Goal: Find specific page/section: Find specific page/section

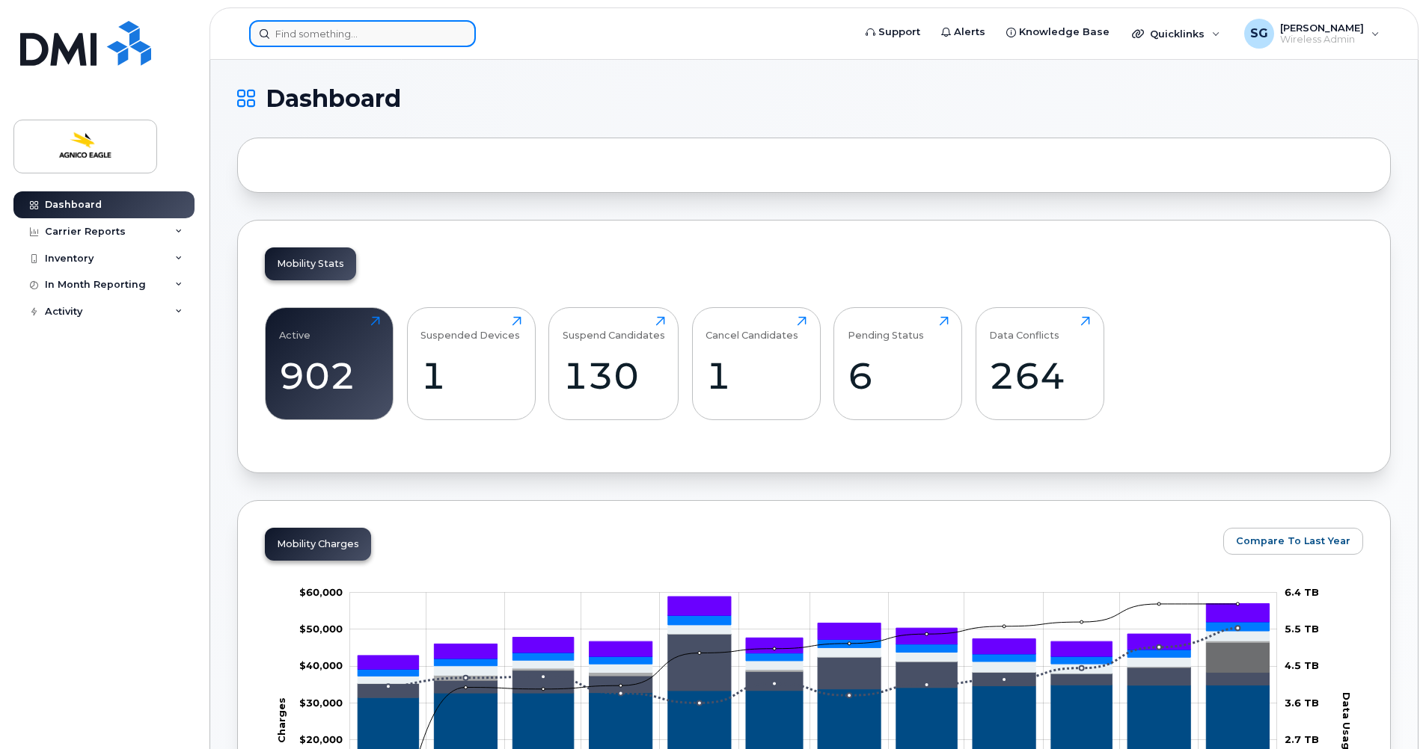
click at [356, 40] on input at bounding box center [362, 33] width 227 height 27
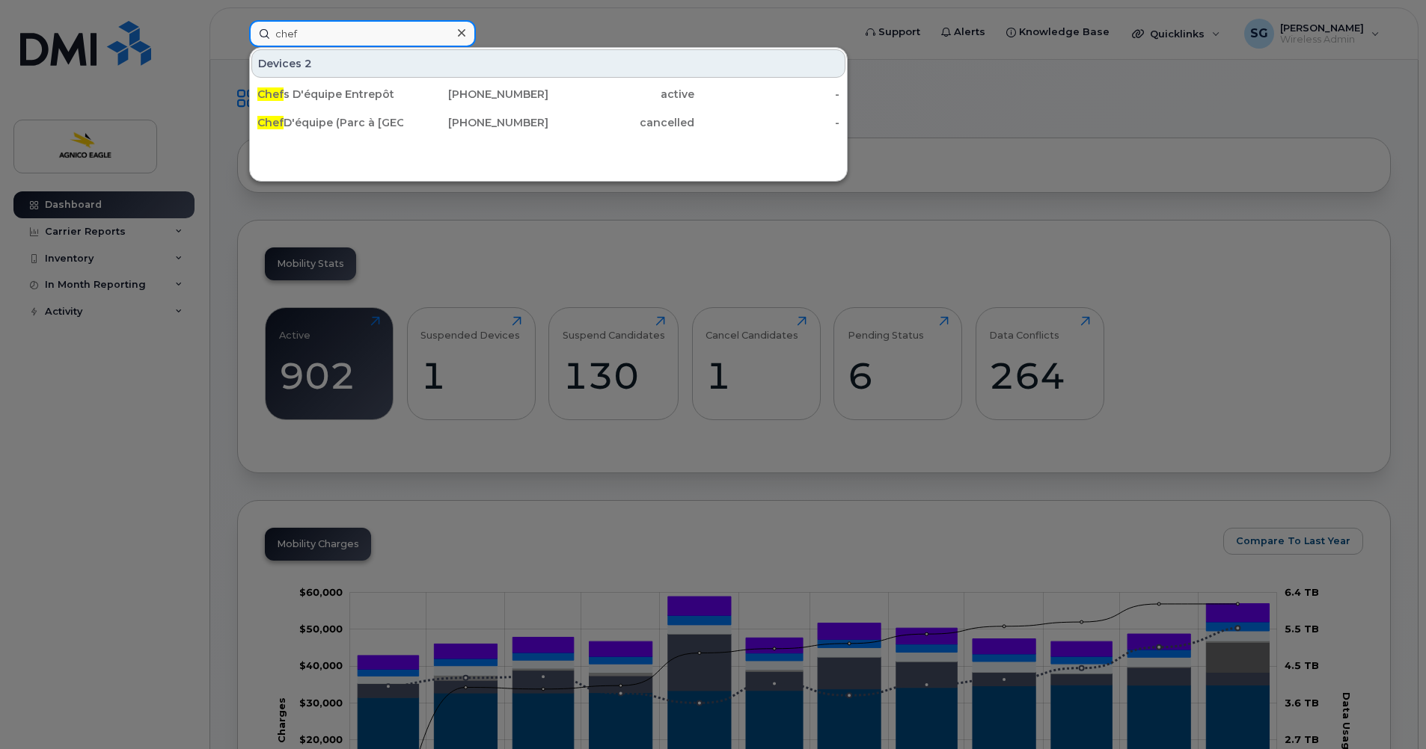
type input "chef"
click at [461, 28] on icon at bounding box center [461, 33] width 7 height 12
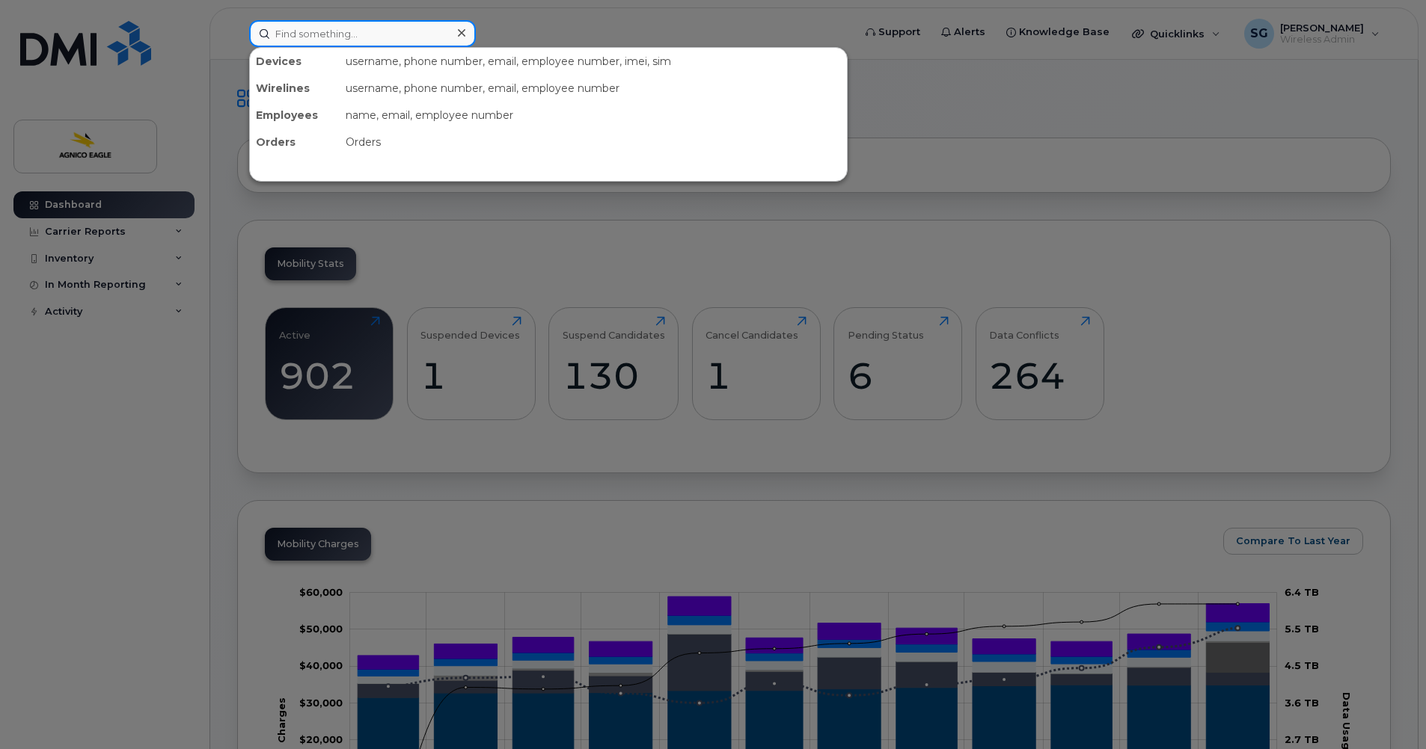
click at [393, 39] on input at bounding box center [362, 33] width 227 height 27
paste input "819-860-2364"
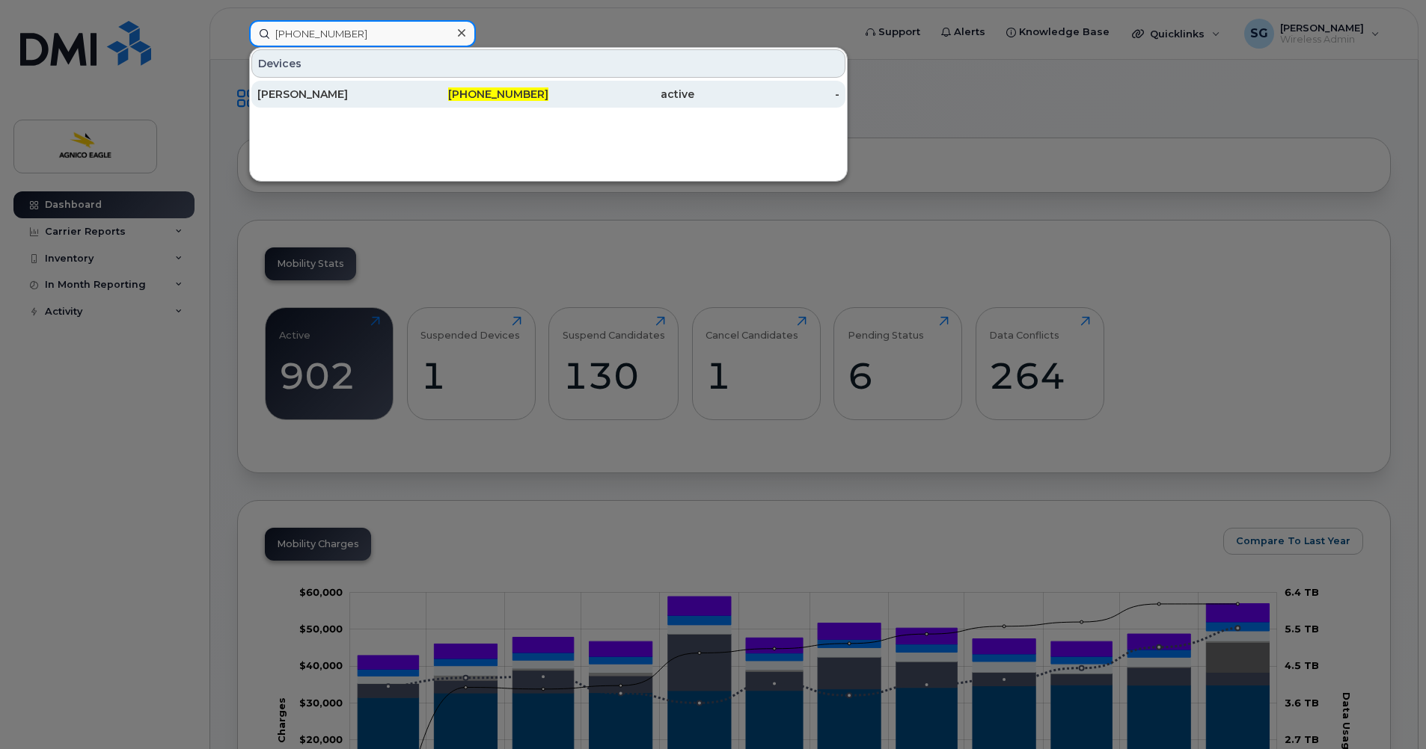
type input "819-860-2364"
click at [349, 88] on div "Pierre Luc Desrosiers" at bounding box center [330, 94] width 146 height 15
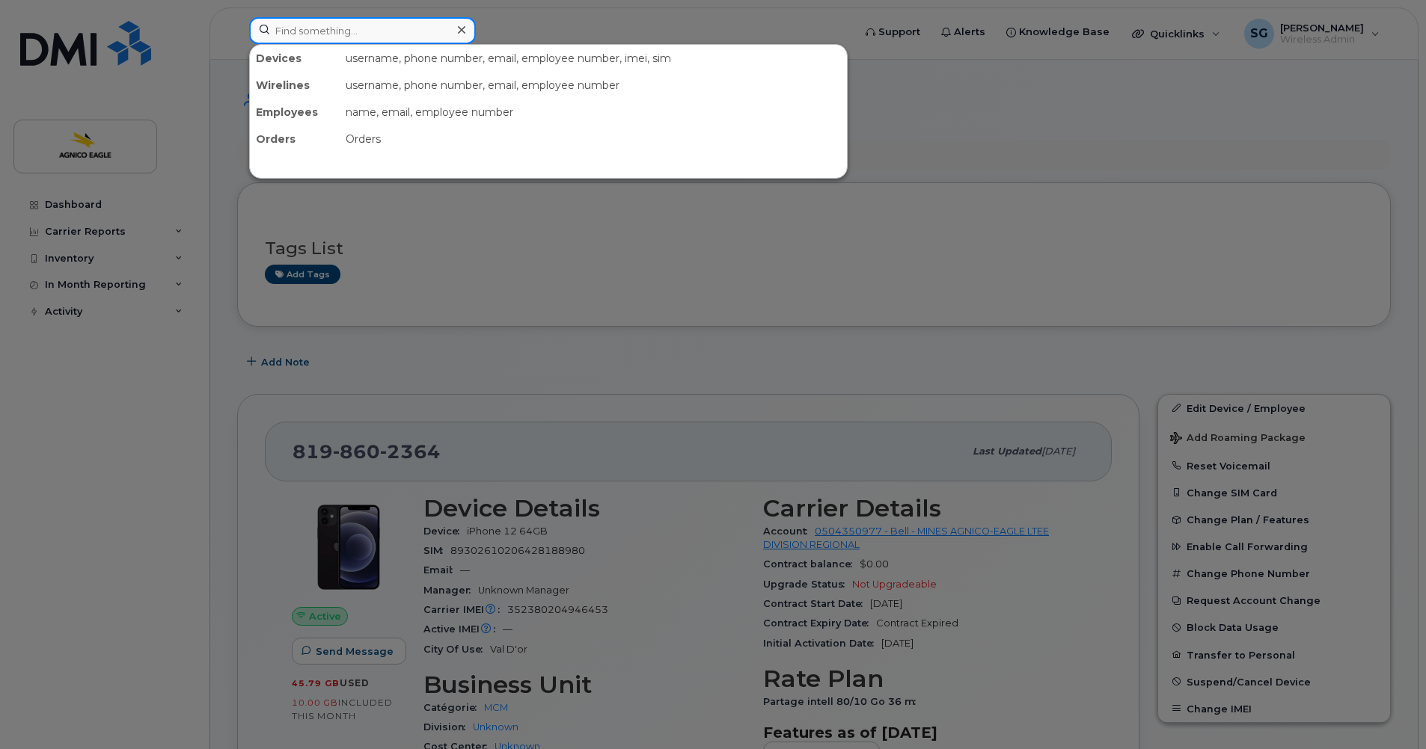
click at [398, 25] on input at bounding box center [362, 30] width 227 height 27
paste input "Gregory Poirier"
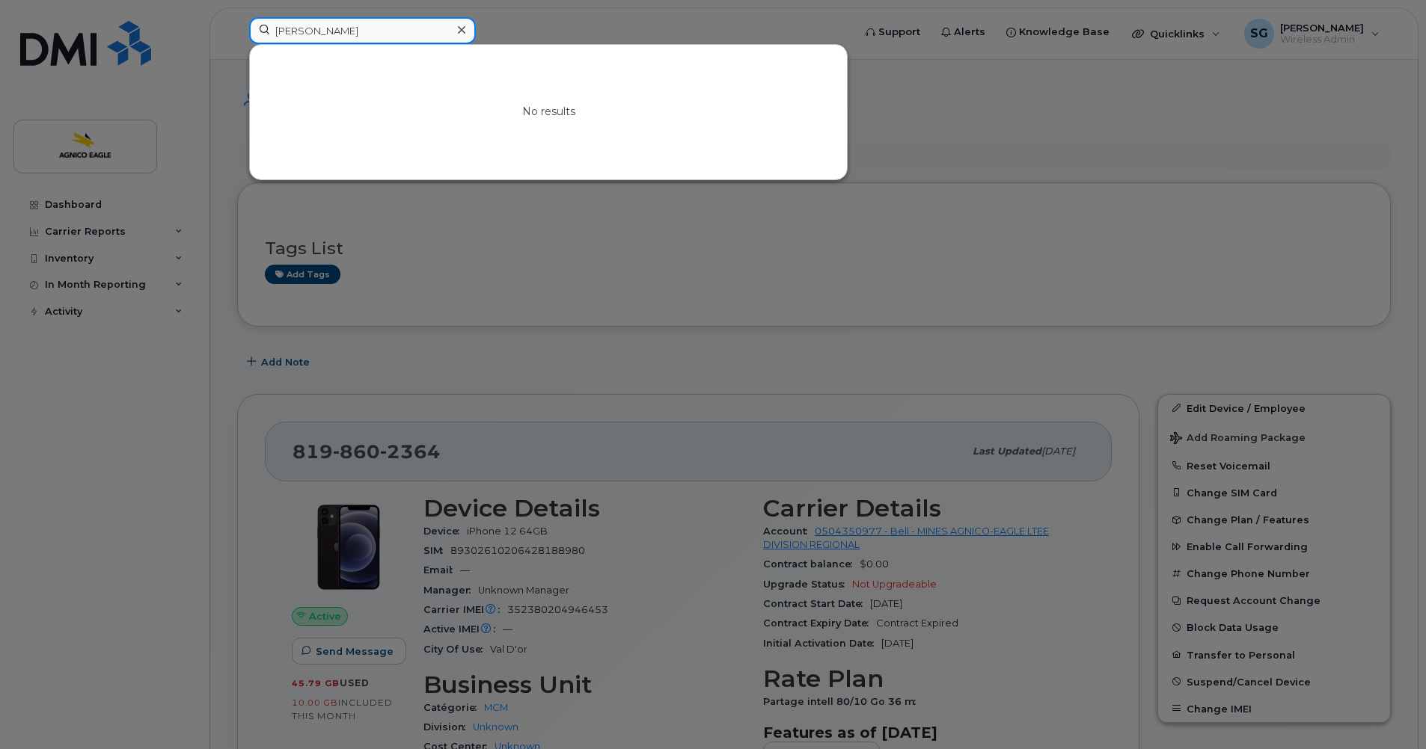
type input "Gregory"
click at [462, 28] on icon at bounding box center [461, 30] width 7 height 12
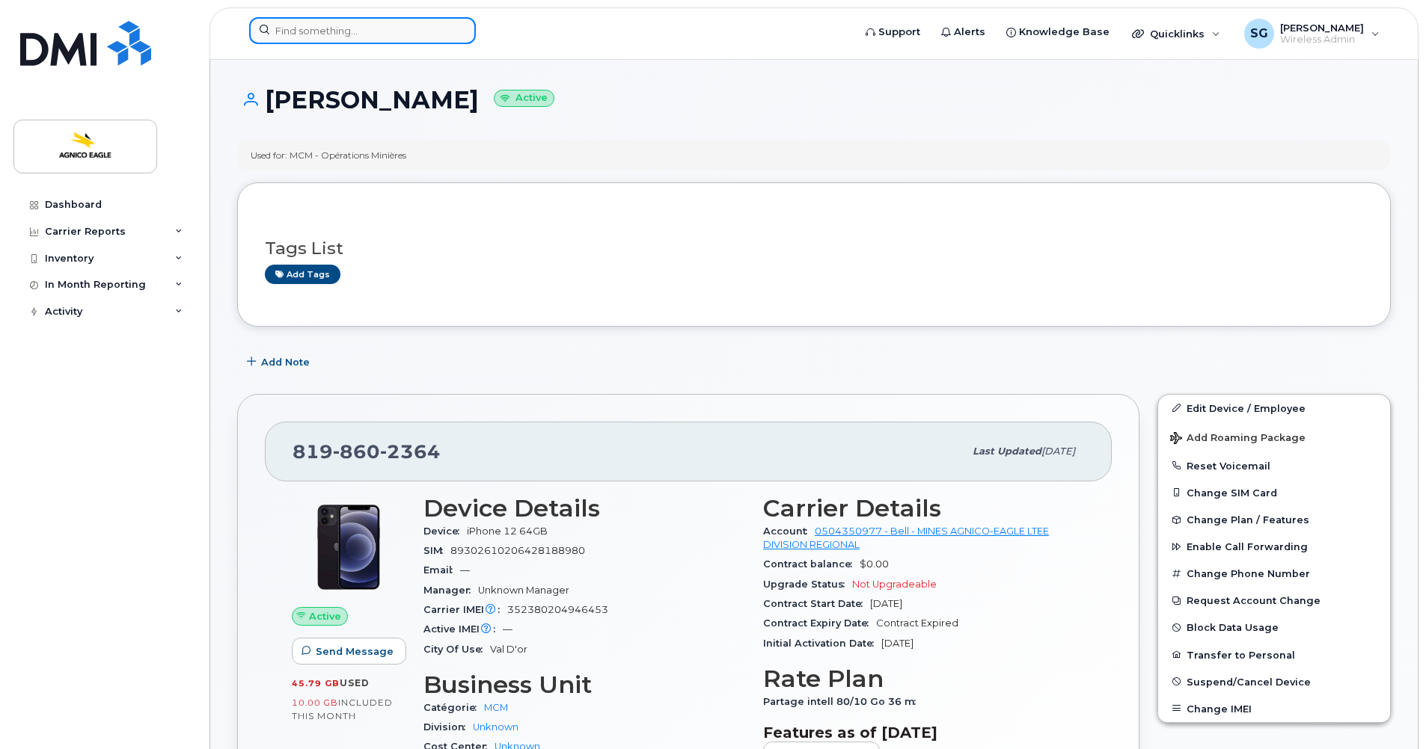
click at [390, 30] on input at bounding box center [362, 30] width 227 height 27
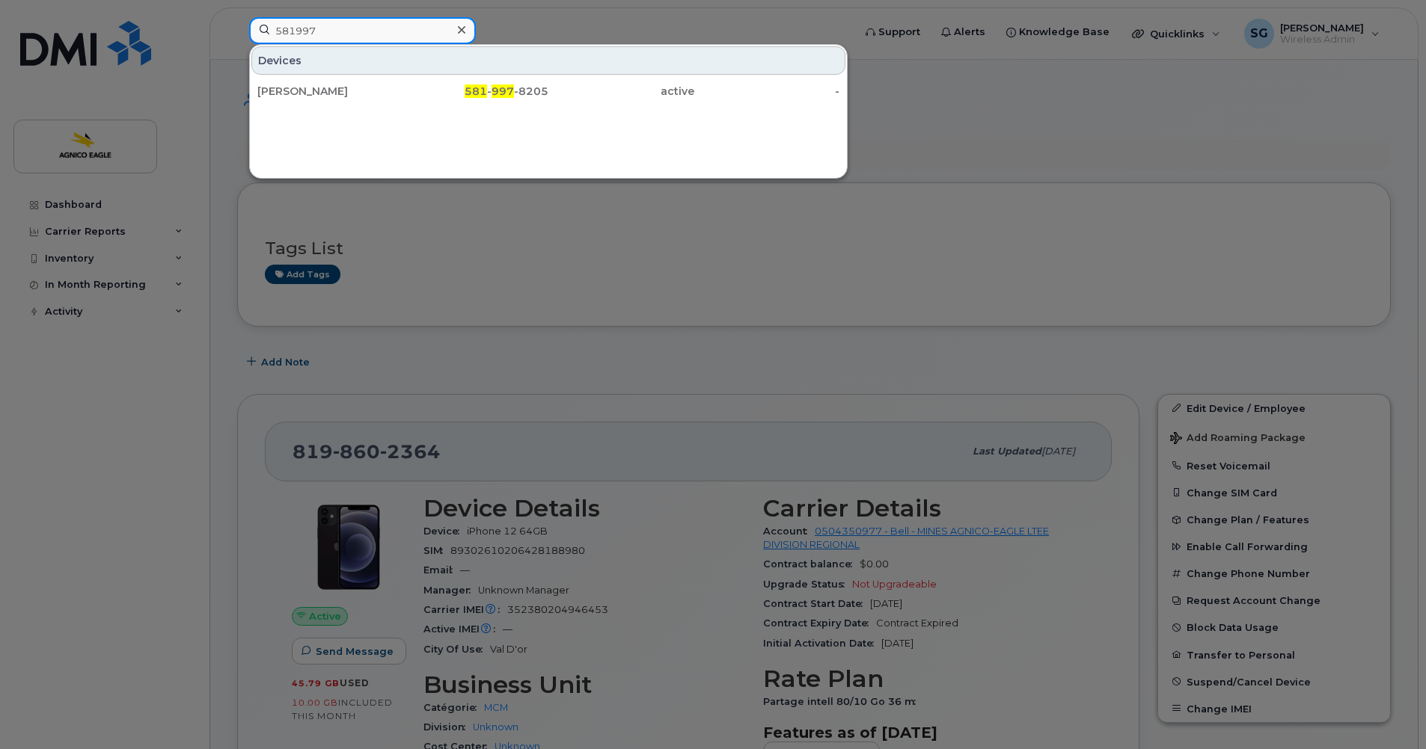
type input "581997"
click at [458, 27] on icon at bounding box center [461, 29] width 7 height 7
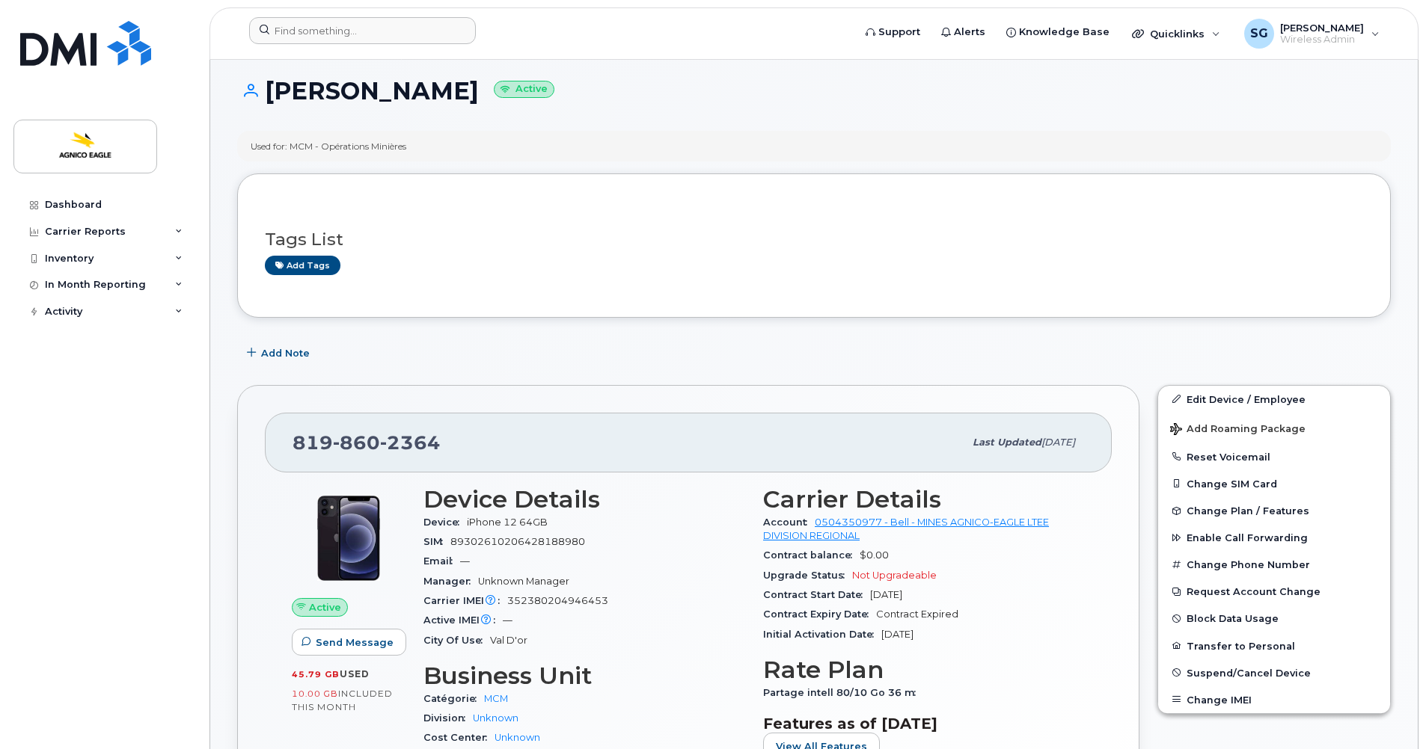
scroll to position [8, 0]
click at [176, 16] on div "Dashboard Carrier Reports Monthly Billing Roaming Reports Suspended Devices Sus…" at bounding box center [101, 374] width 203 height 749
click at [346, 35] on input at bounding box center [362, 30] width 227 height 27
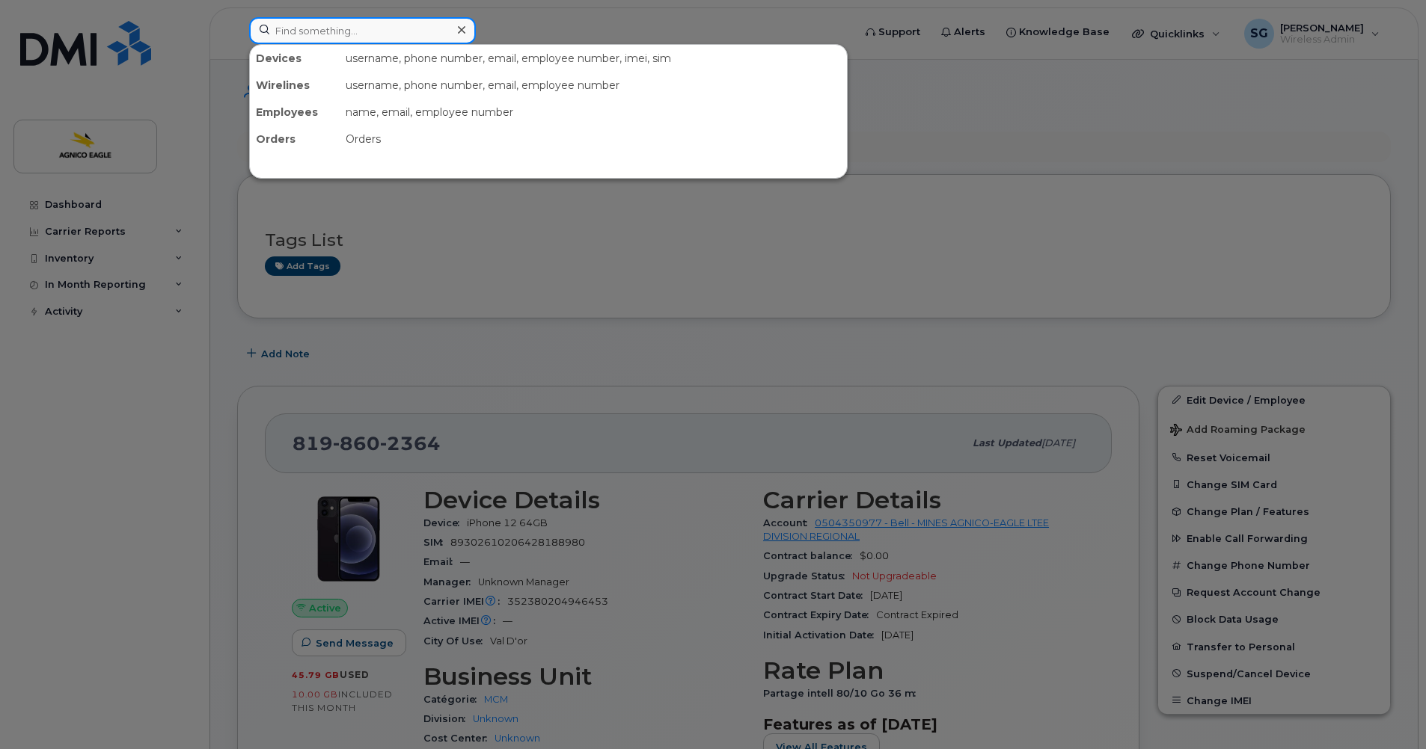
paste input "819-737-1453"
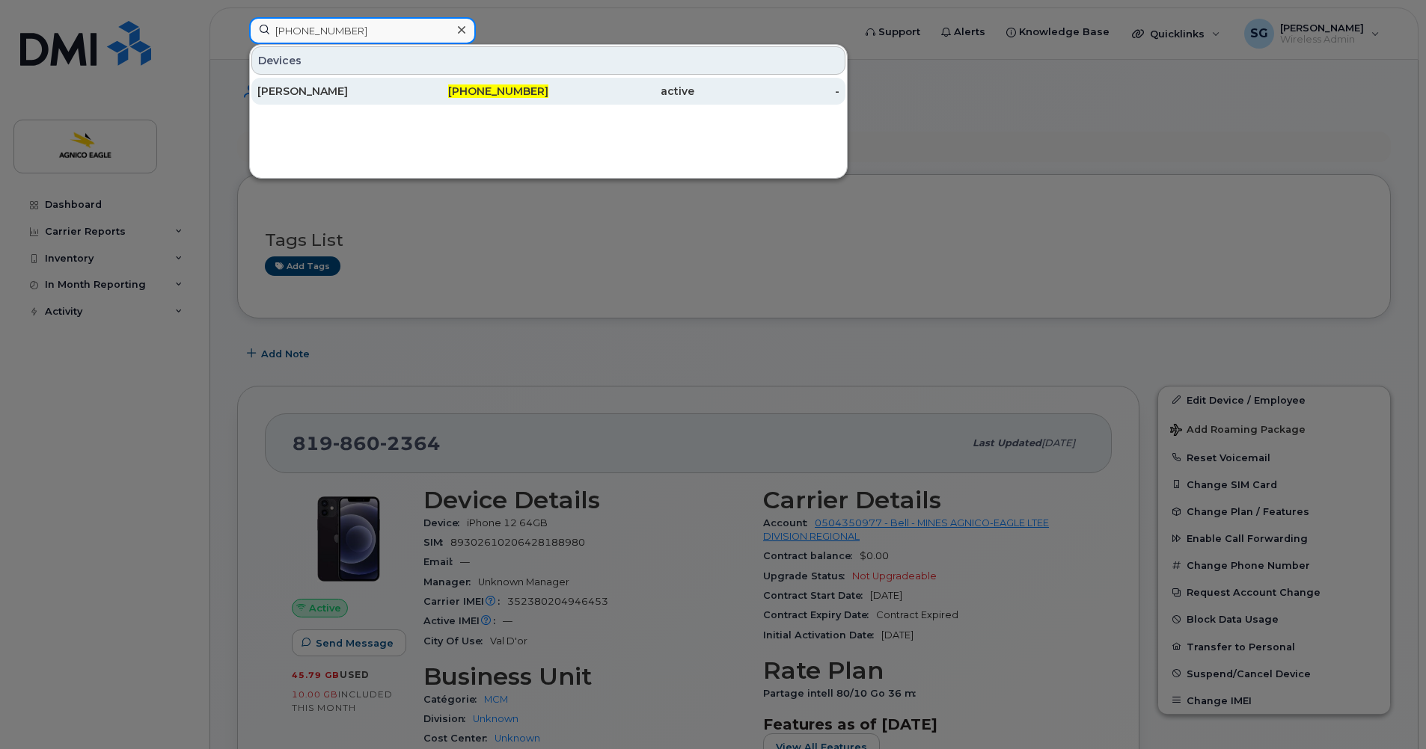
type input "819-737-1453"
click at [301, 90] on div "Maude Huard" at bounding box center [330, 91] width 146 height 15
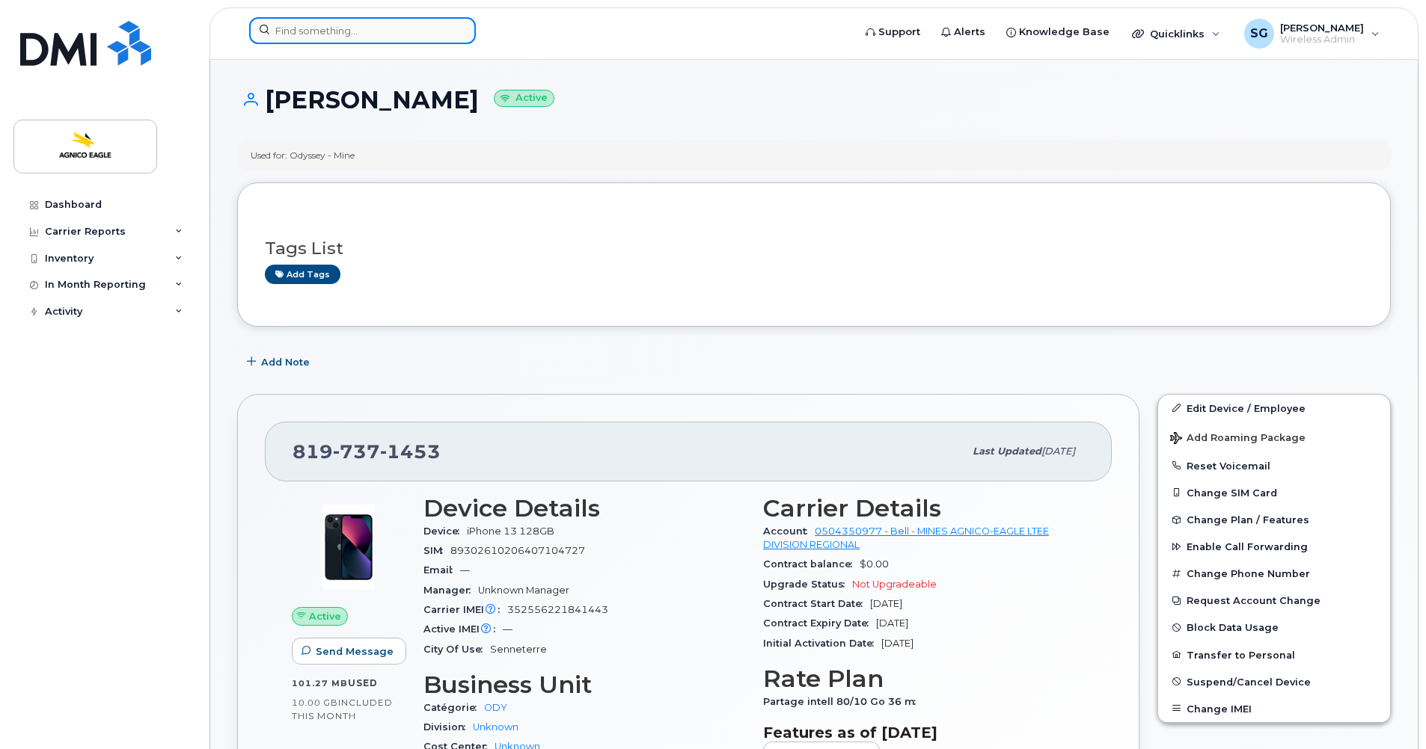
click at [343, 31] on input at bounding box center [362, 30] width 227 height 27
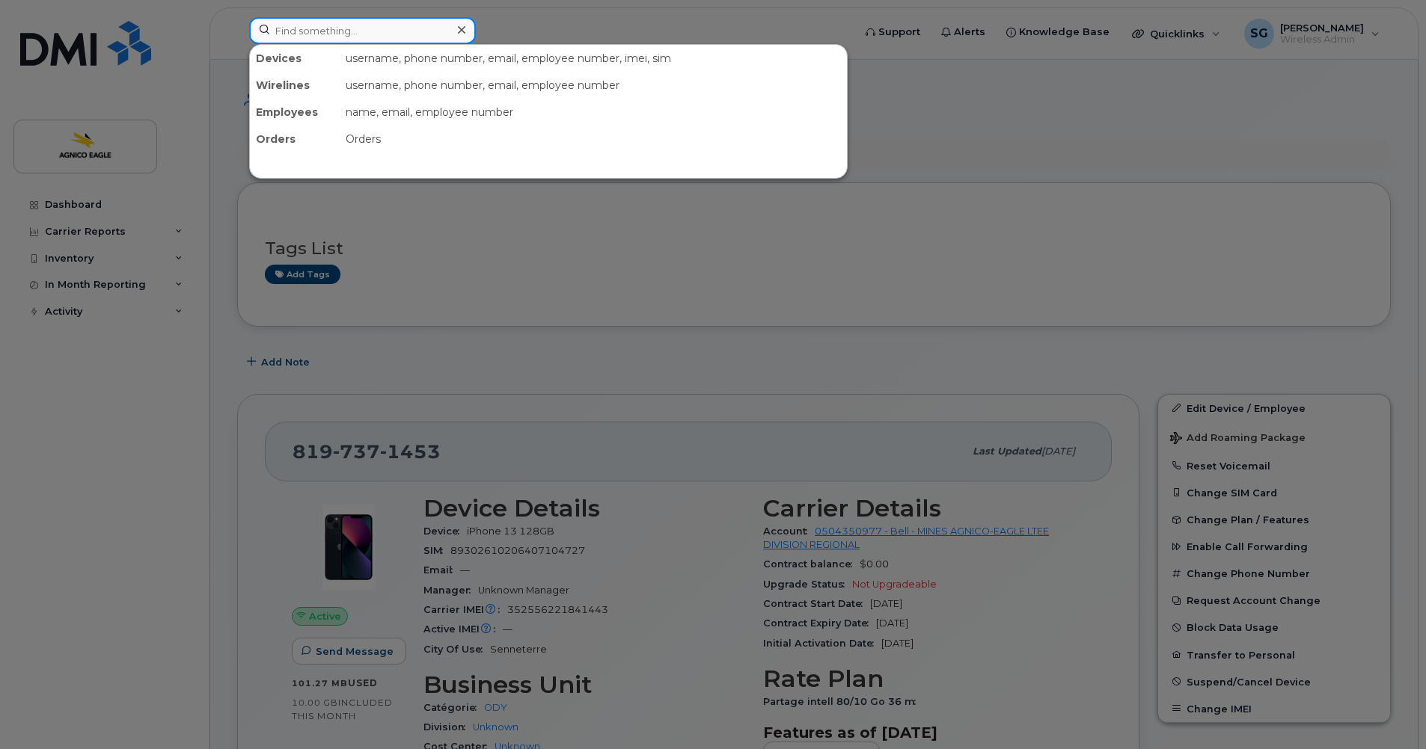
paste input "819-732-7882."
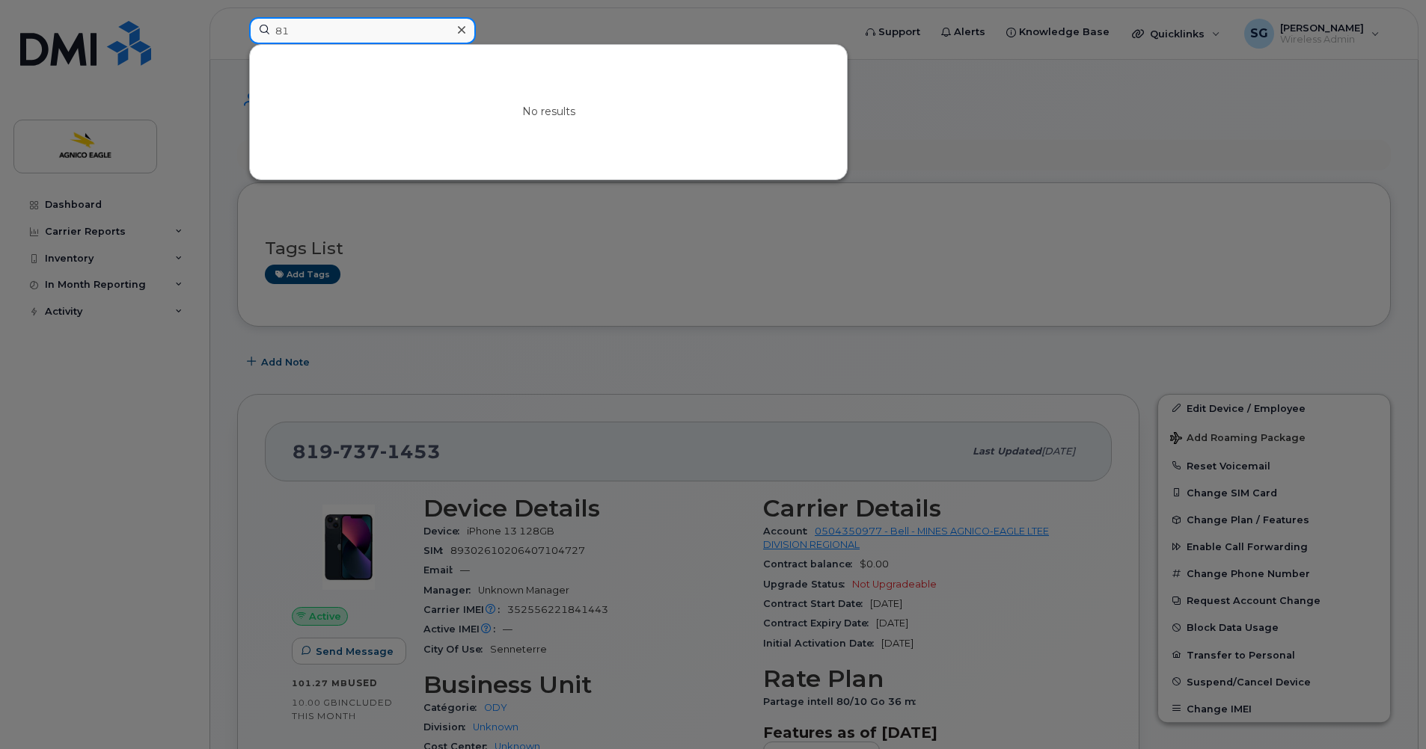
type input "8"
type input "819"
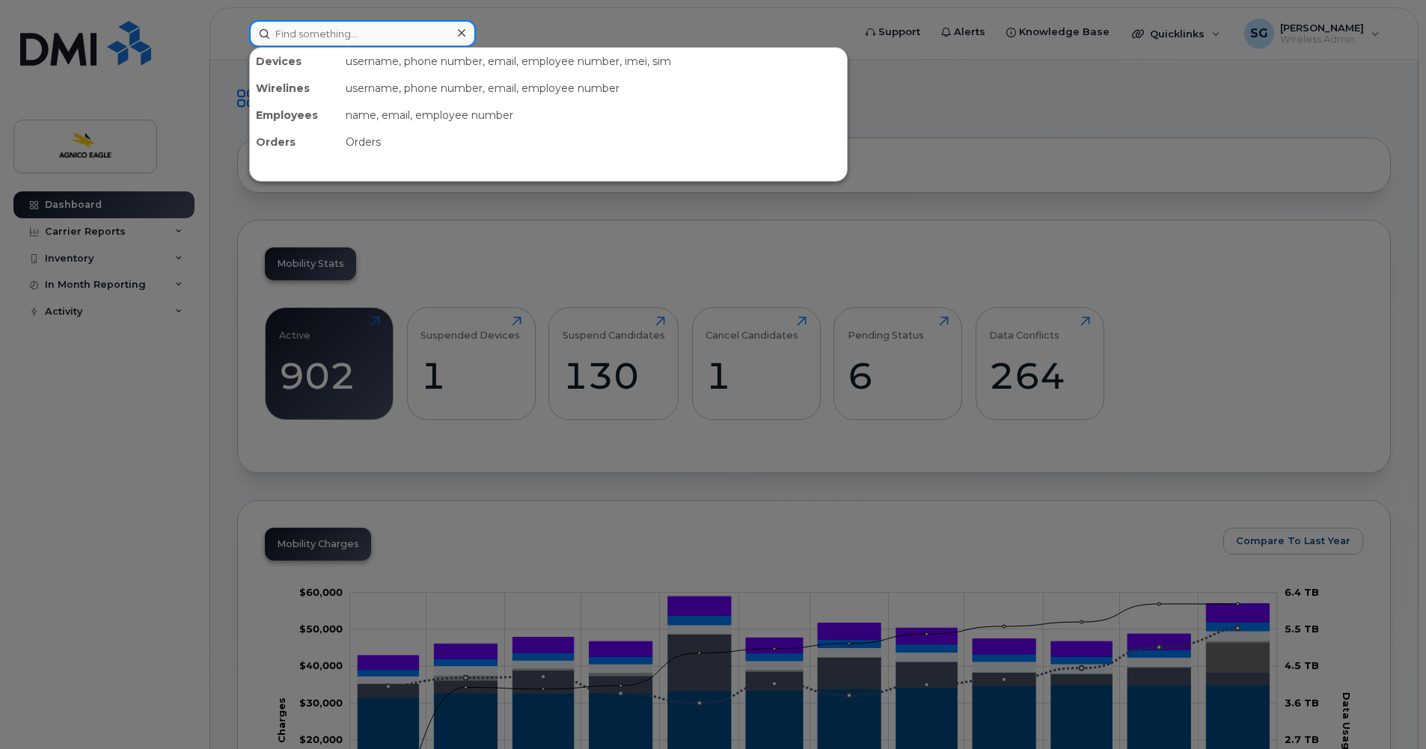
click at [315, 34] on input at bounding box center [362, 33] width 227 height 27
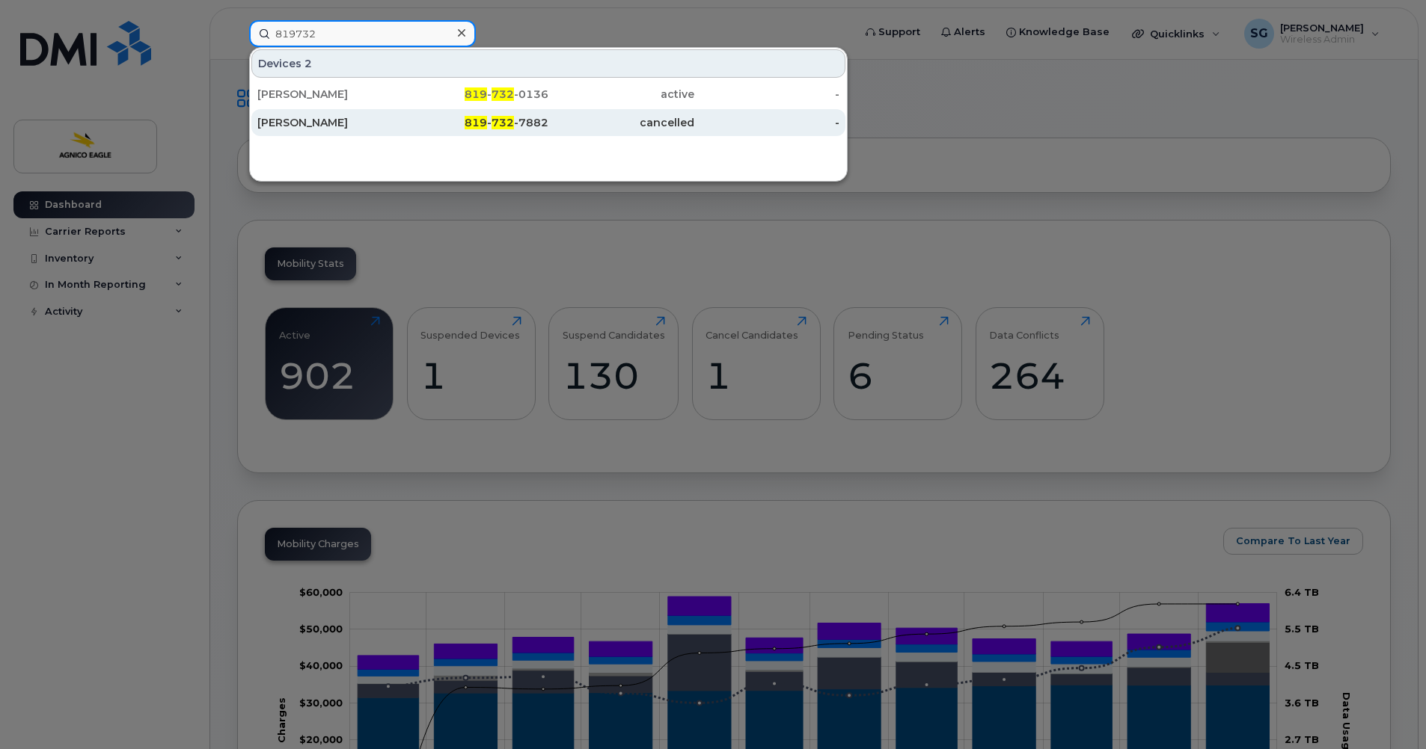
type input "819732"
click at [489, 123] on div "819 - 732 -7882" at bounding box center [476, 122] width 146 height 15
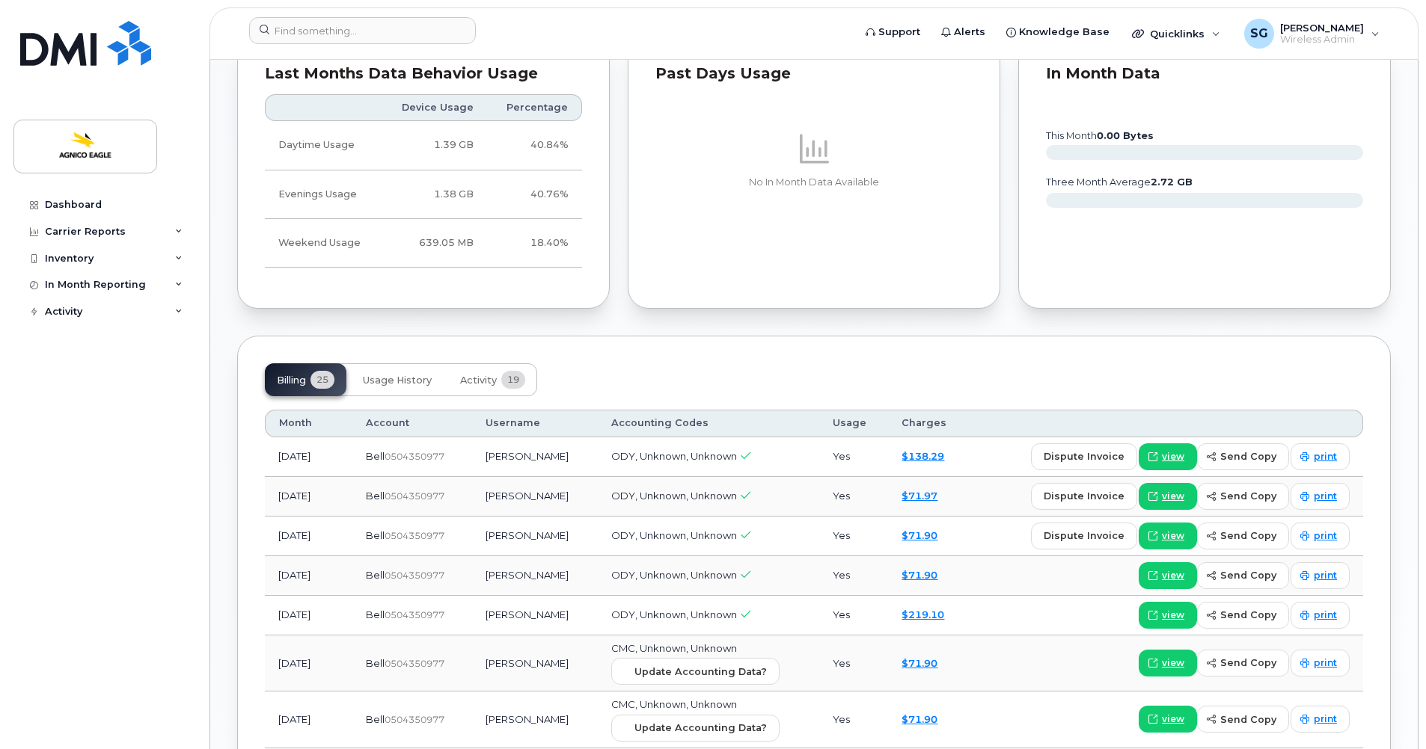
scroll to position [877, 0]
click at [1169, 452] on span "view" at bounding box center [1172, 455] width 22 height 13
click at [402, 30] on input at bounding box center [362, 30] width 227 height 27
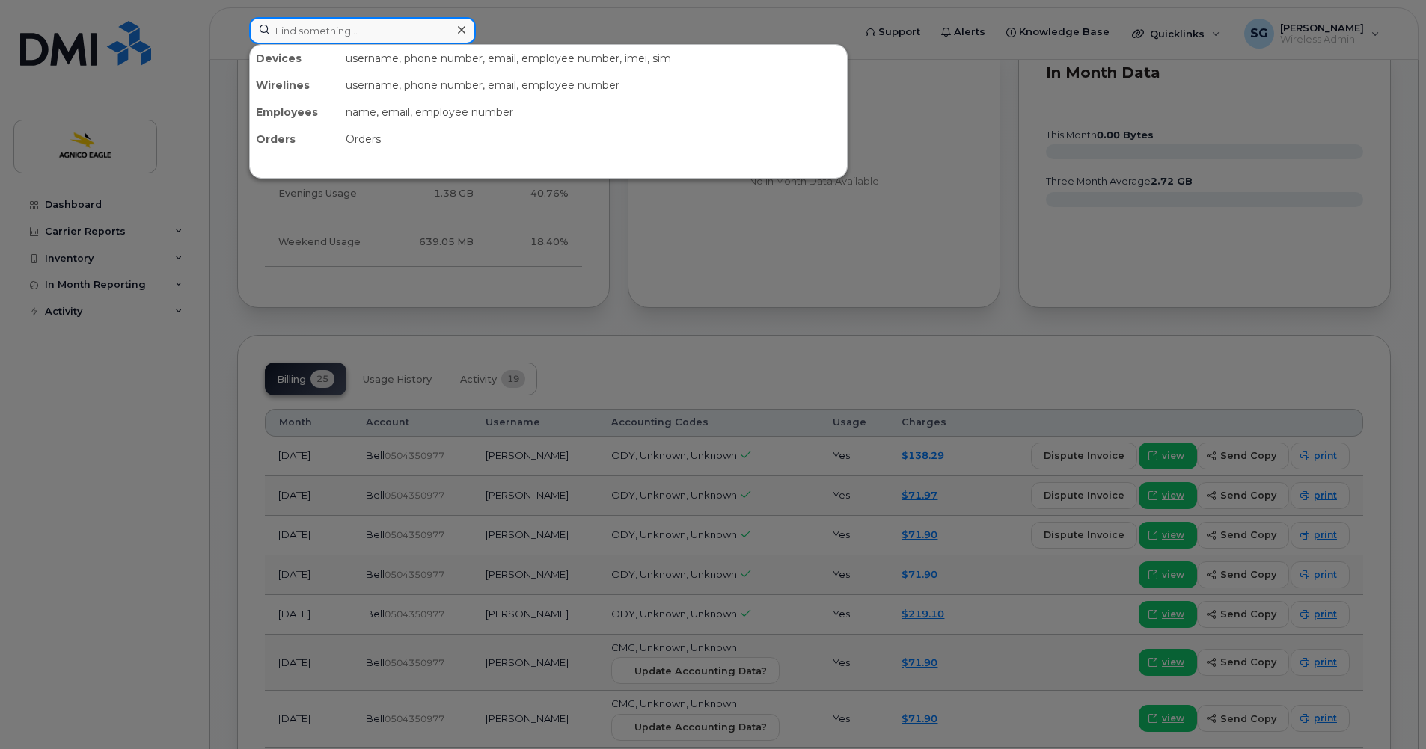
paste input "819-277-7299"
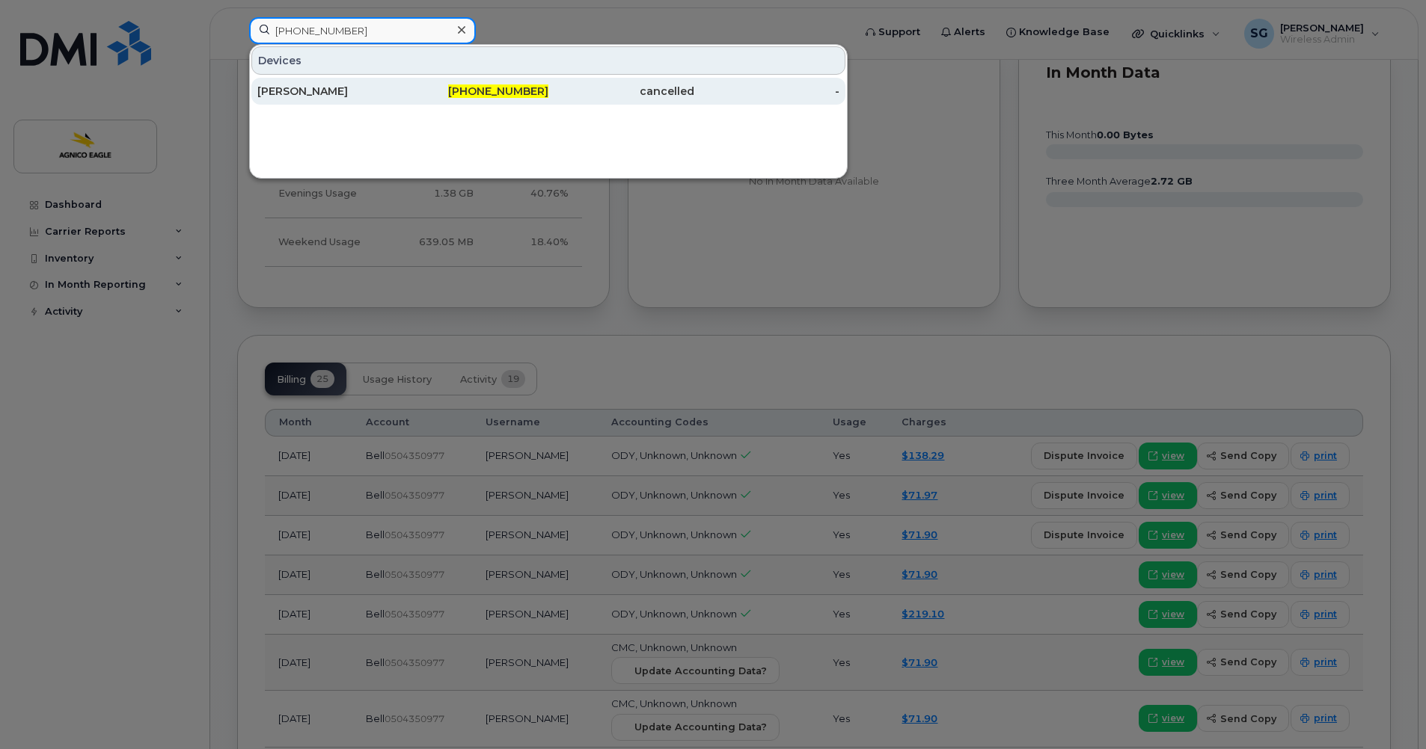
type input "819-277-7299"
click at [506, 90] on span "819-277-7299" at bounding box center [498, 91] width 100 height 13
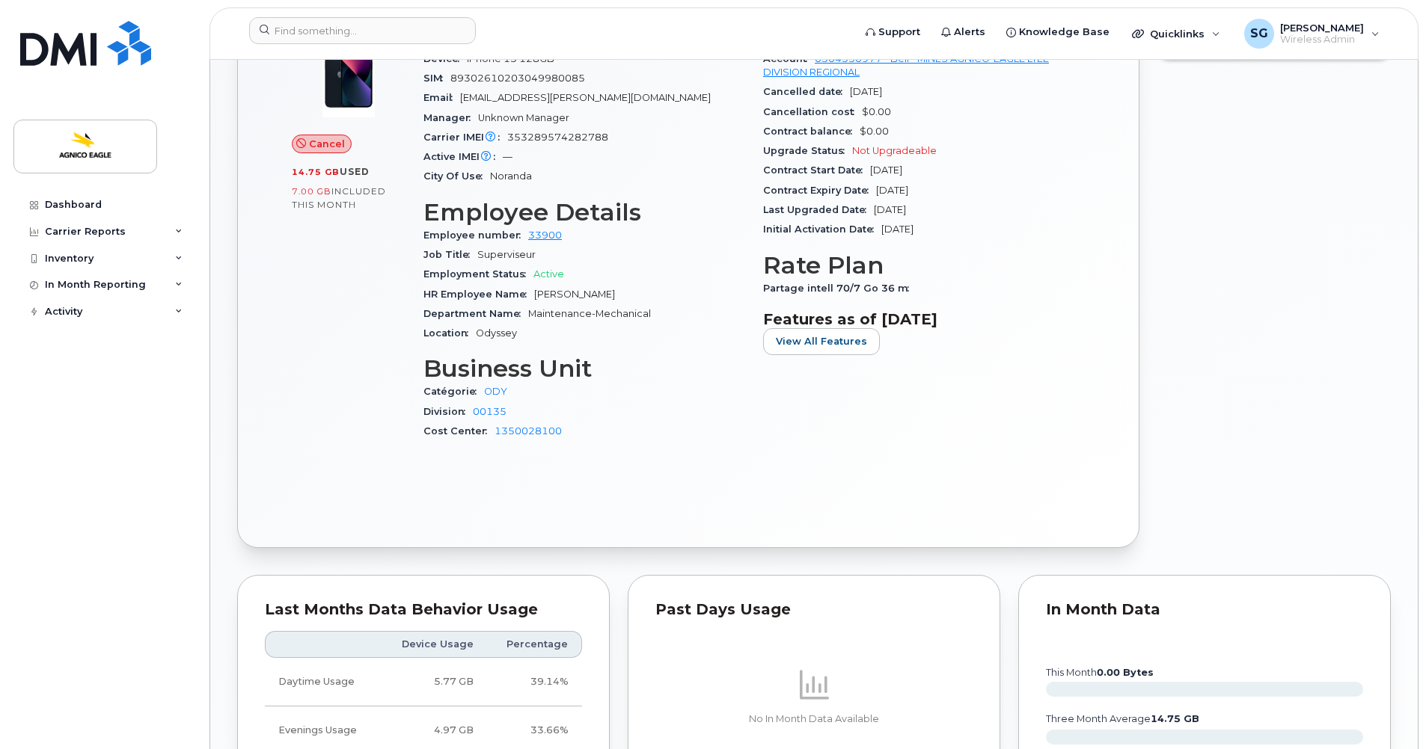
scroll to position [427, 0]
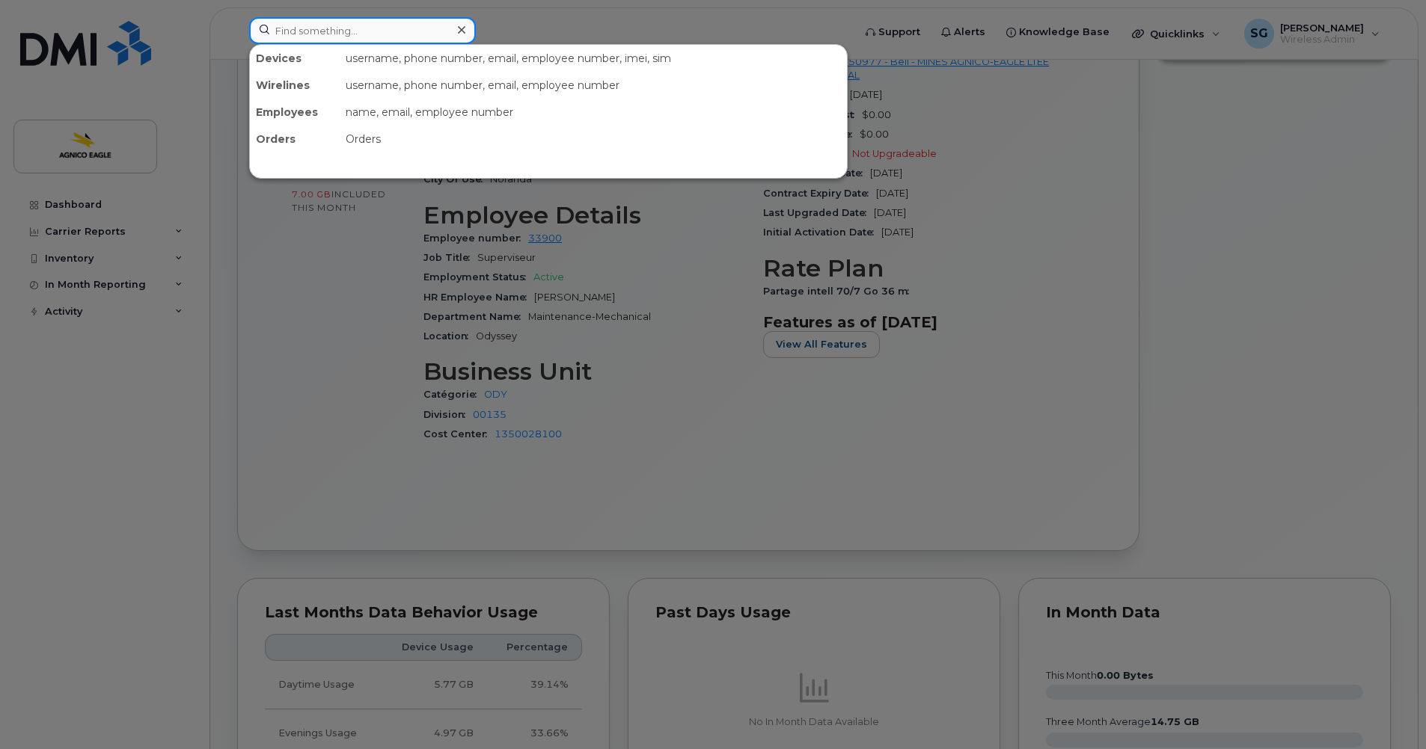
click at [319, 30] on input at bounding box center [362, 30] width 227 height 27
paste input "819) 355-0755."
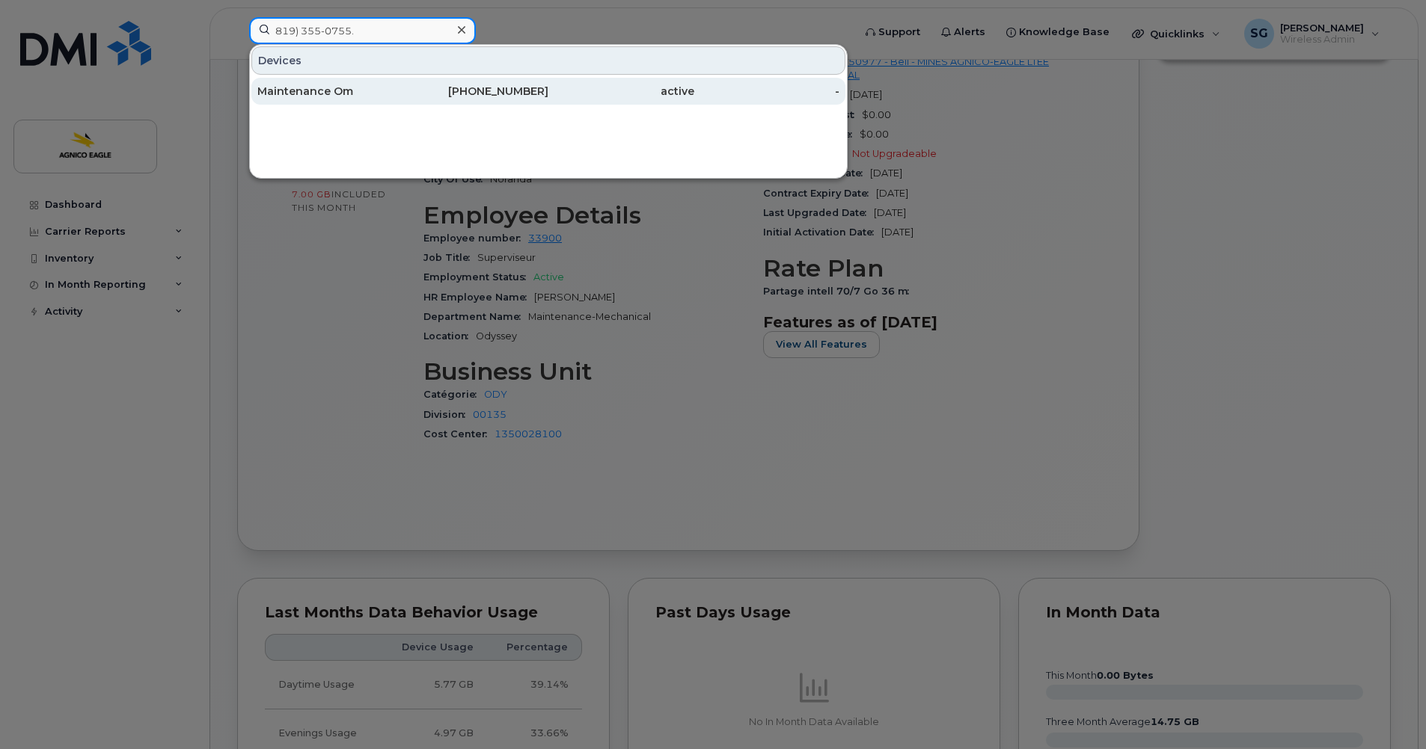
type input "819) 355-0755."
click at [307, 91] on div "Maintenance Om" at bounding box center [330, 91] width 146 height 15
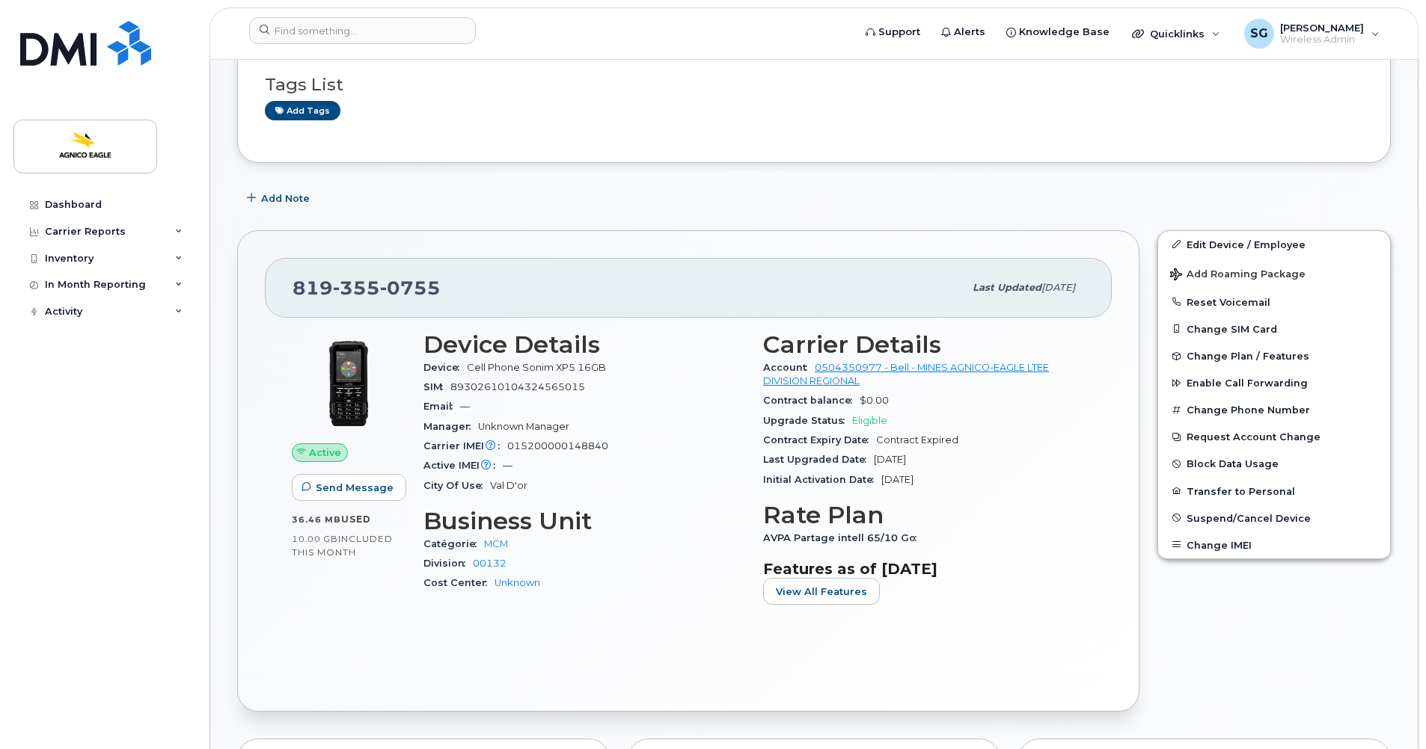
scroll to position [187, 0]
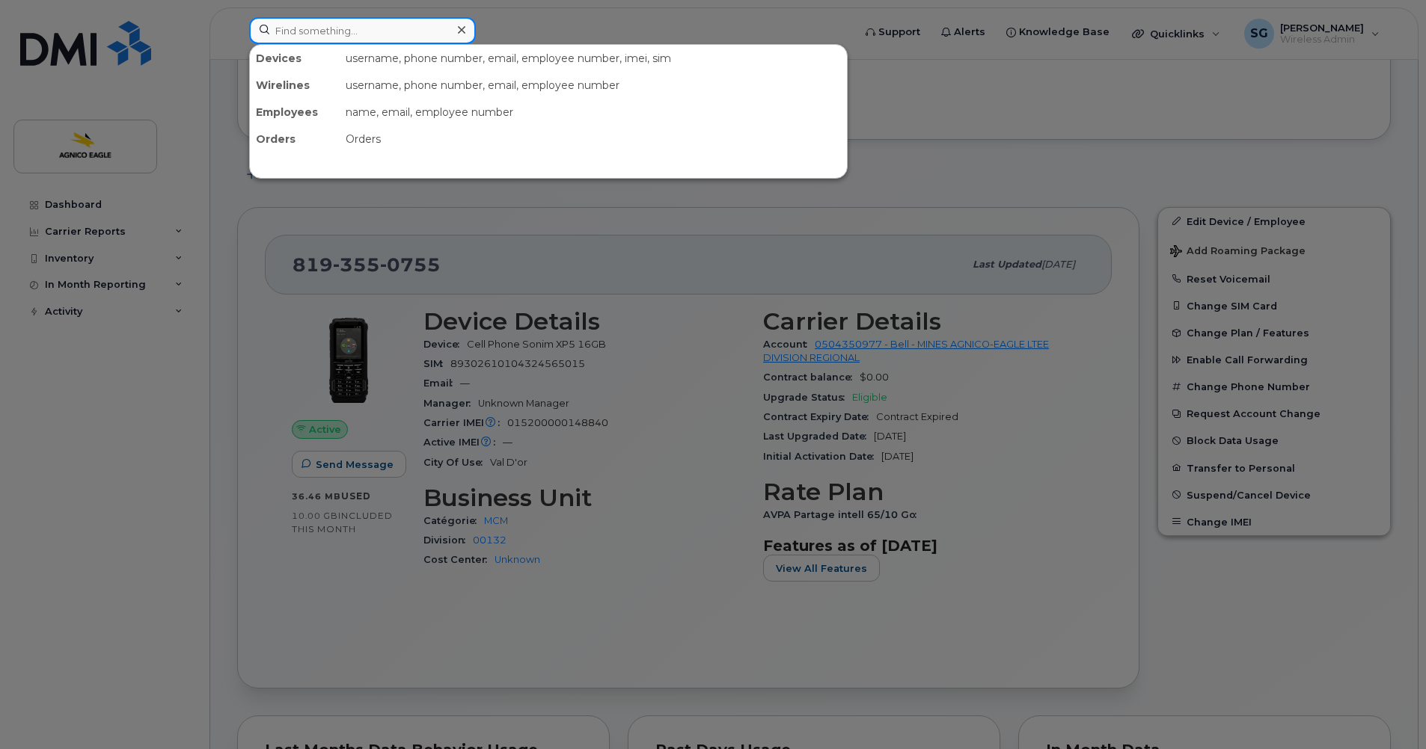
click at [313, 37] on input at bounding box center [362, 30] width 227 height 27
click at [319, 30] on input at bounding box center [362, 30] width 227 height 27
paste input "[PERSON_NAME] [PERSON_NAME]"
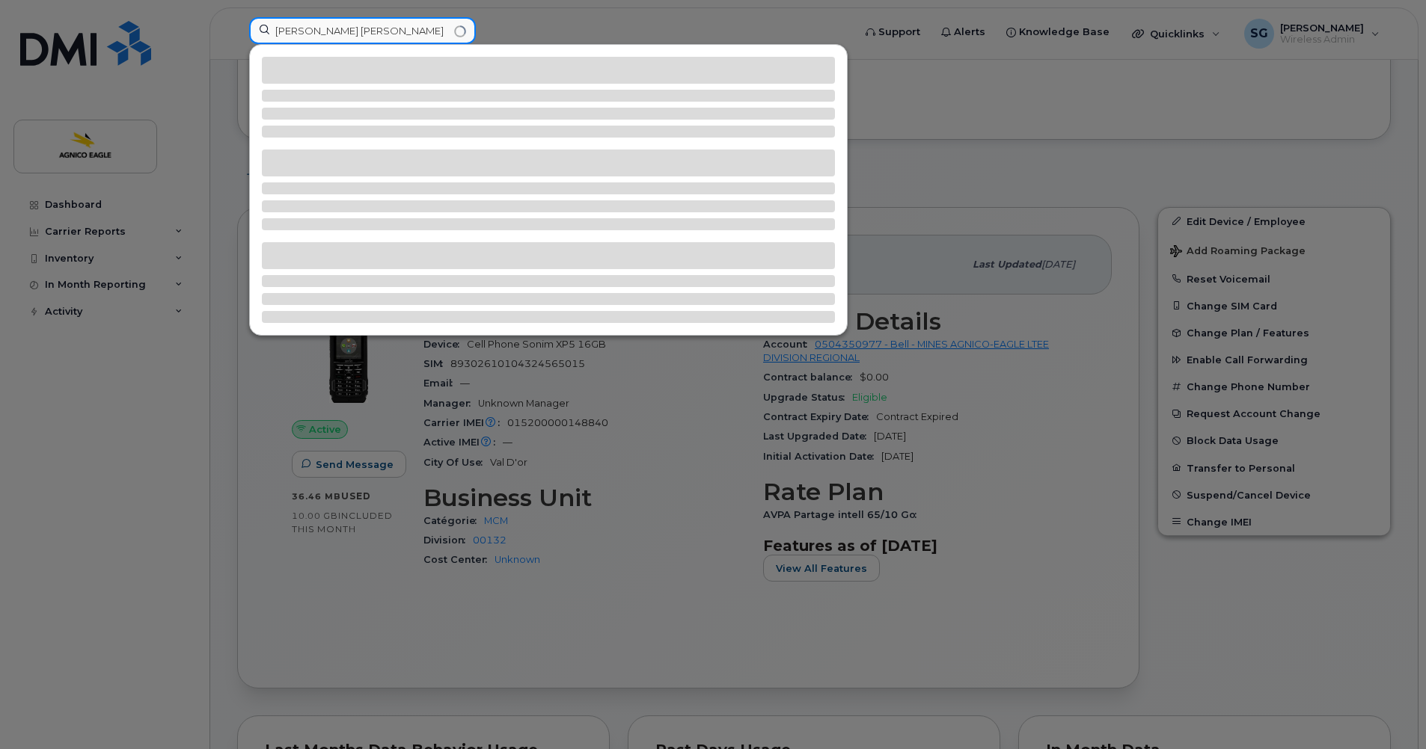
type input "[PERSON_NAME] [PERSON_NAME]"
